Goal: Task Accomplishment & Management: Use online tool/utility

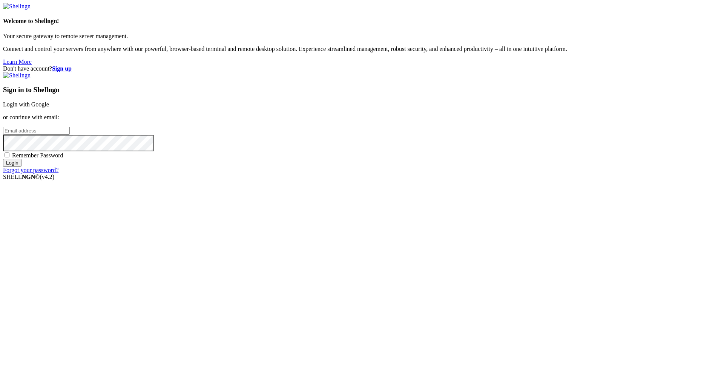
type input "[EMAIL_ADDRESS][DOMAIN_NAME]"
click at [22, 167] on input "Login" at bounding box center [12, 163] width 18 height 8
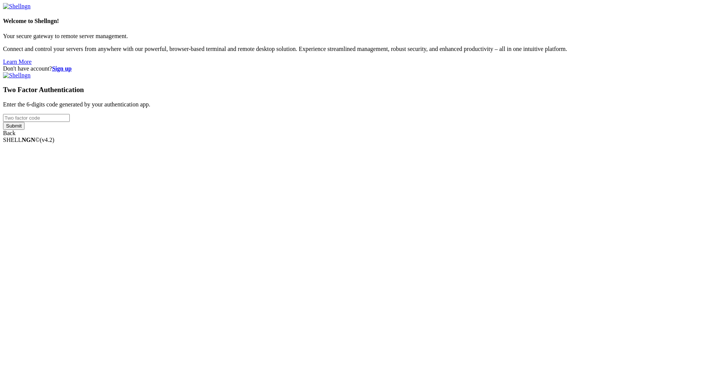
click at [70, 122] on input "number" at bounding box center [36, 118] width 67 height 8
type input "637743"
click at [3, 122] on input "Submit" at bounding box center [14, 126] width 22 height 8
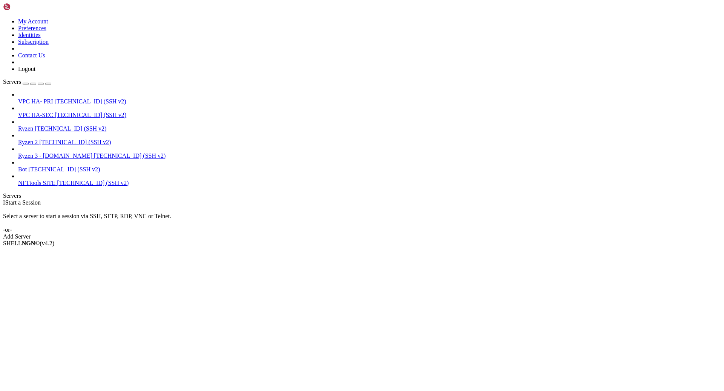
click at [57, 98] on span "[TECHNICAL_ID] (SSH v2)" at bounding box center [90, 101] width 72 height 6
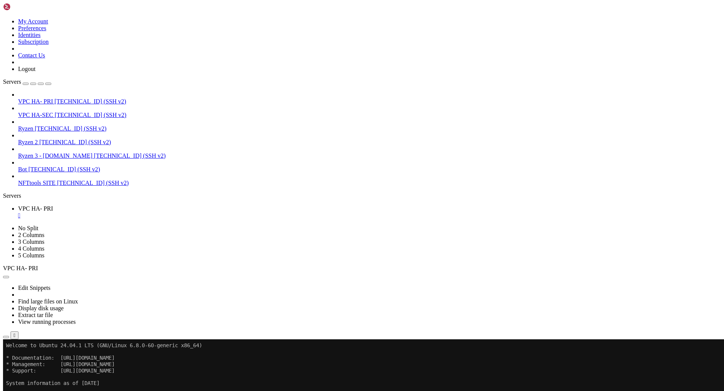
click at [46, 379] on span "Open SFTP" at bounding box center [32, 382] width 28 height 6
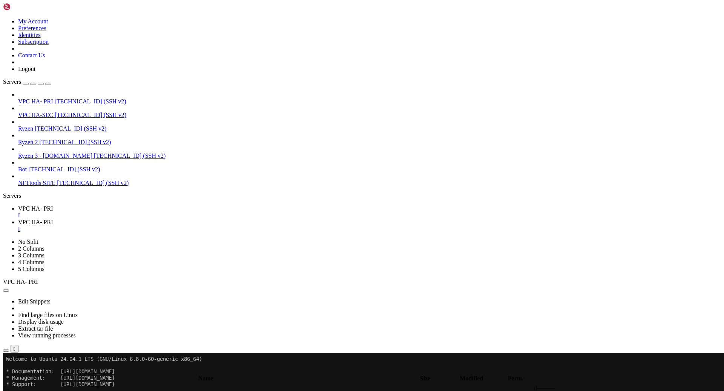
type input "/root/nfttools/nfttools-utilities/infra-tools-dockerized/haproxy-prod"
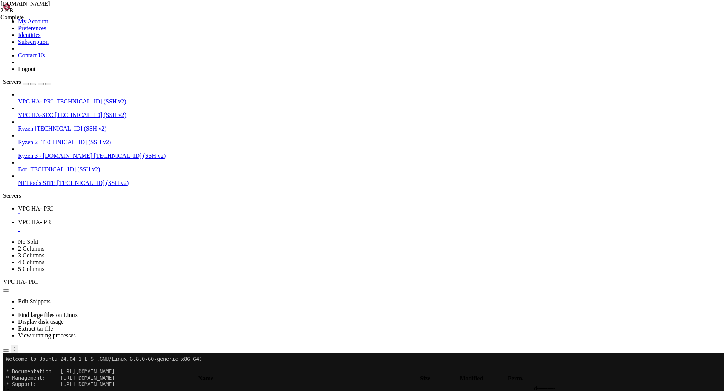
type textarea "e4a6806a-8d7f-4657-a7f0-7d95aeb755c9 6"
type input "25cb9d91-4db4-4de5-b39a-acdd8e6015f9"
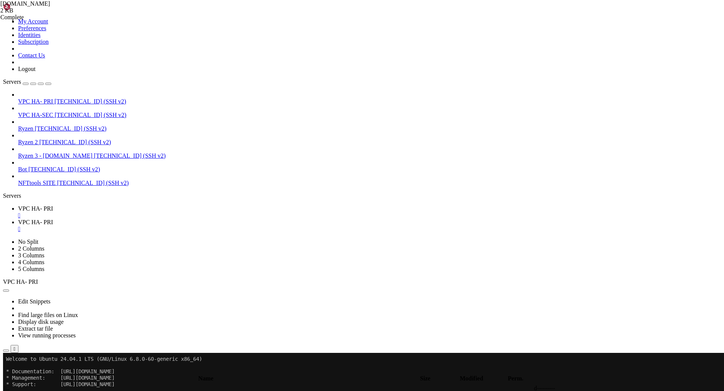
type textarea "25cb9d91-4db4-4de5-b39a-acdd8e6015f9 64"
click at [53, 205] on span "VPC HA- PRI" at bounding box center [35, 208] width 35 height 6
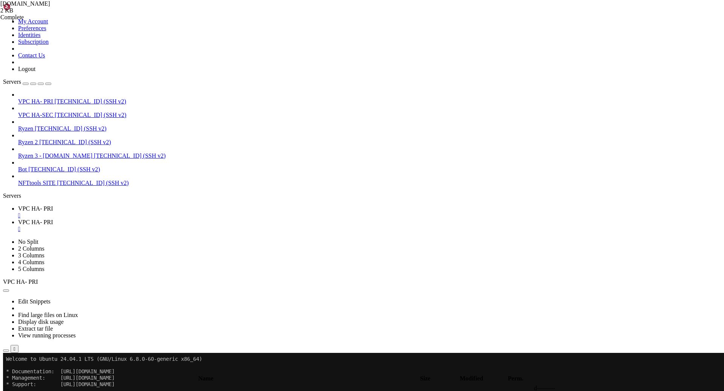
click at [180, 285] on div "Edit Snippets Find large files on Linux Display disk usage Extract tar file Vie…" at bounding box center [362, 319] width 718 height 68
click at [53, 112] on span "VPC HA-SEC" at bounding box center [35, 115] width 35 height 6
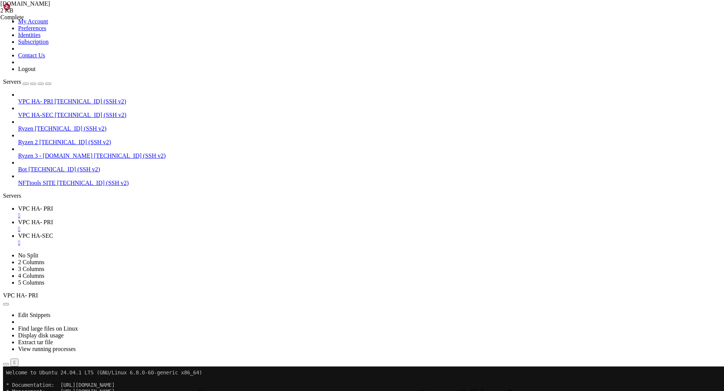
click at [53, 112] on span "VPC HA-SEC" at bounding box center [35, 115] width 35 height 6
click at [72, 112] on span "[TECHNICAL_ID] (SSH v2)" at bounding box center [91, 115] width 72 height 6
click at [53, 112] on span "VPC HA-SEC" at bounding box center [35, 115] width 35 height 6
click at [63, 181] on div "VPC HA- PRI [TECHNICAL_ID] (SSH v2) VPC HA-SEC [TECHNICAL_ID] (SSH v2) Ryzen [T…" at bounding box center [362, 138] width 718 height 95
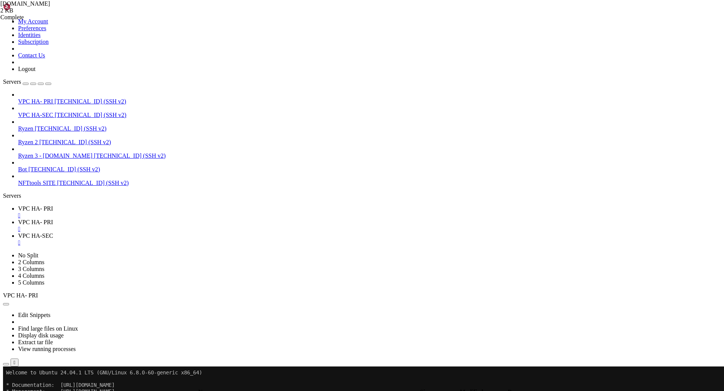
drag, startPoint x: 69, startPoint y: 76, endPoint x: 73, endPoint y: 79, distance: 5.2
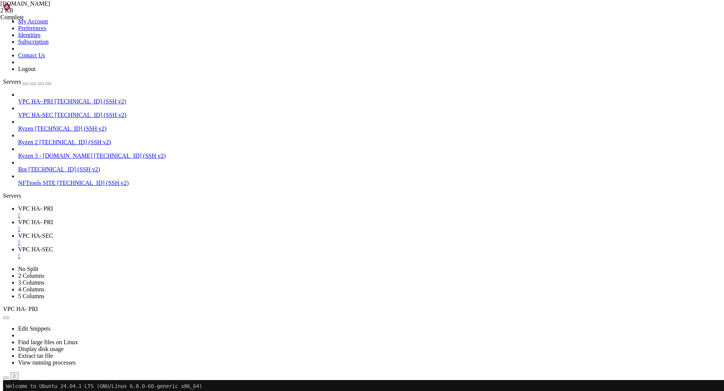
scroll to position [69, 0]
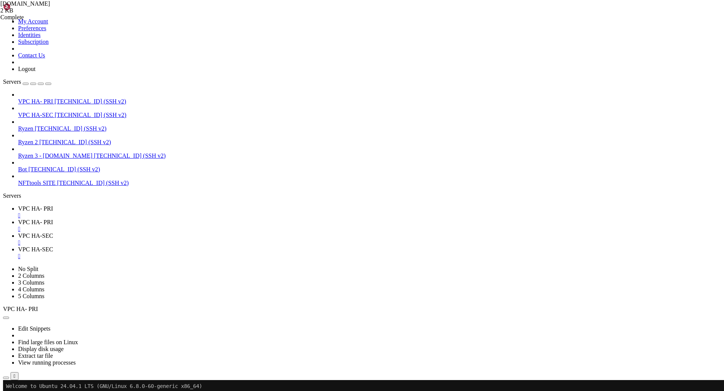
type input "/root/nfttools-utilities/infra-tools-dockerized/haproxy-prod"
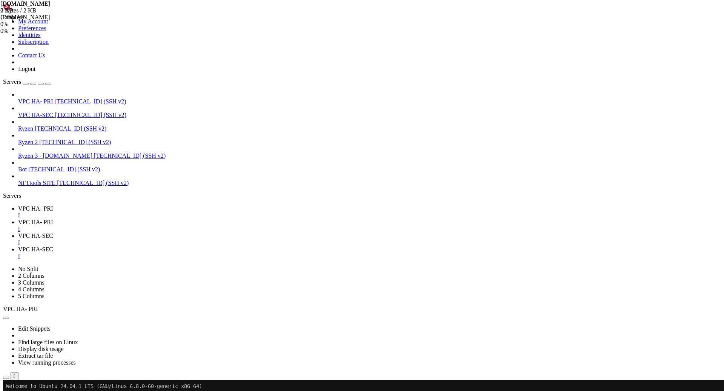
click at [53, 219] on span "VPC HA- PRI" at bounding box center [35, 222] width 35 height 6
click at [296, 246] on link "VPC HA-SEC " at bounding box center [369, 253] width 703 height 14
type textarea "6a58ddd1-744c-4a6b-ba44-4fa0032216a0 8"
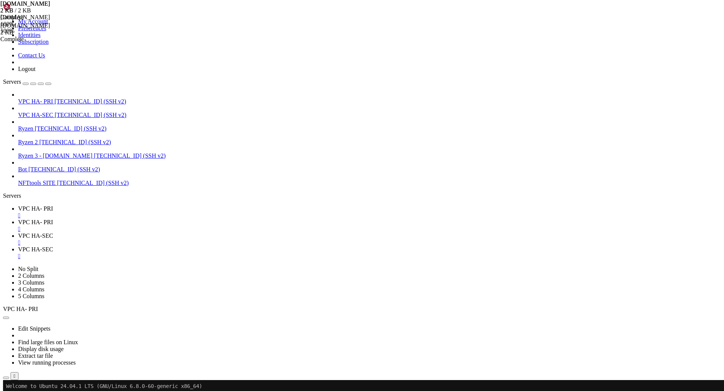
scroll to position [0, 21]
type input "25cb9d91-4db4-4de5-b39a-acdd8e6015f9"
click at [53, 232] on span "VPC HA-SEC" at bounding box center [35, 235] width 35 height 6
